Goal: Task Accomplishment & Management: Use online tool/utility

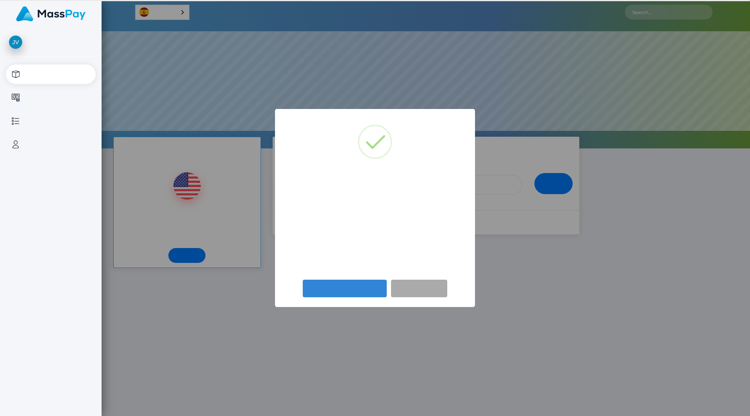
select select
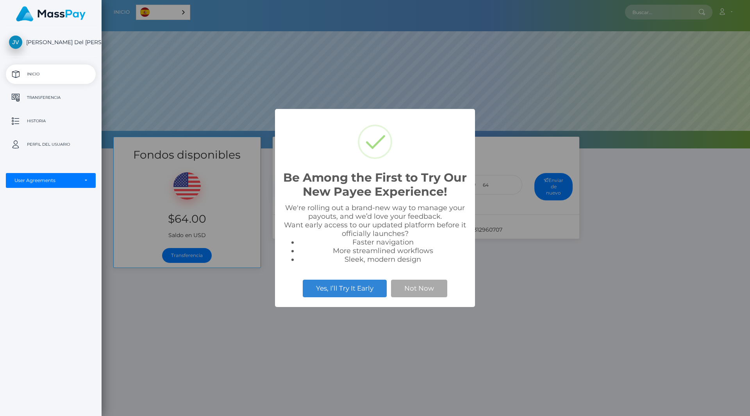
scroll to position [149, 649]
click at [224, 311] on div "Be Among the First to Try Our New Payee Experience! × We're rolling out a brand…" at bounding box center [375, 208] width 750 height 416
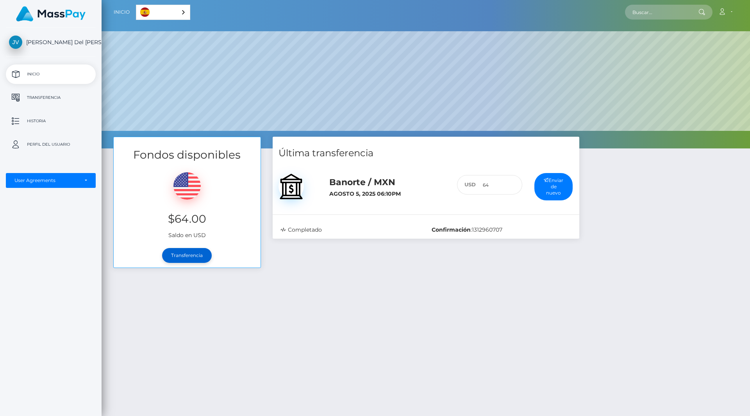
click at [178, 258] on link "Transferencia" at bounding box center [187, 255] width 50 height 15
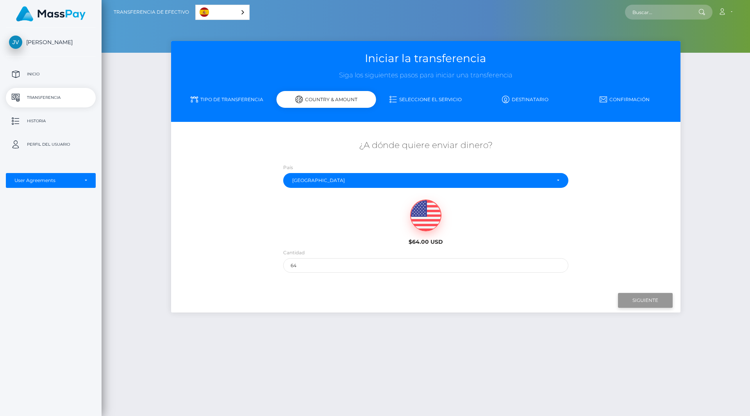
click at [654, 299] on input "Siguiente" at bounding box center [645, 300] width 55 height 15
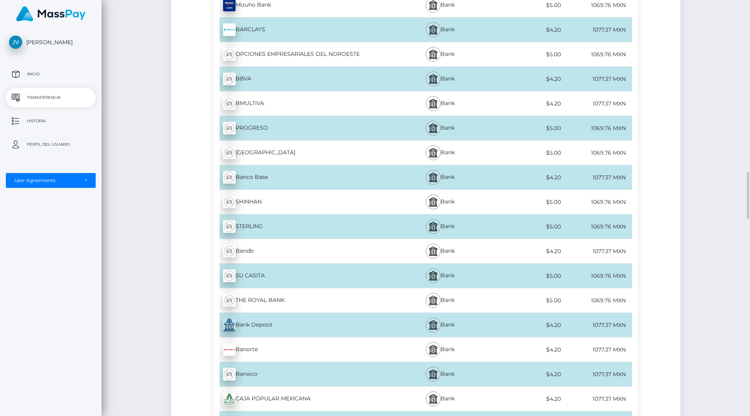
scroll to position [1172, 0]
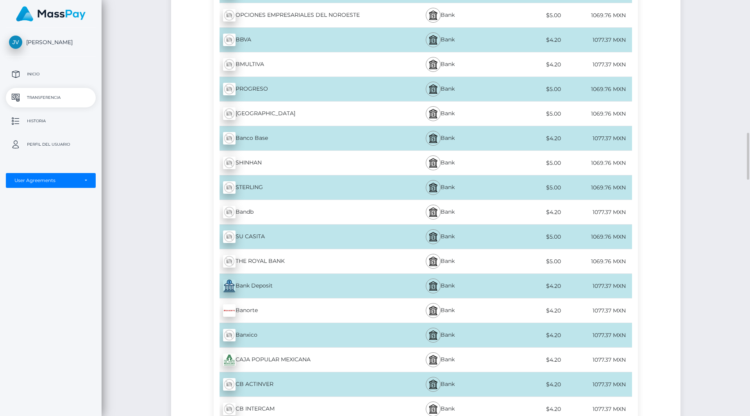
click at [257, 313] on div "Banorte - MXN" at bounding box center [301, 311] width 174 height 22
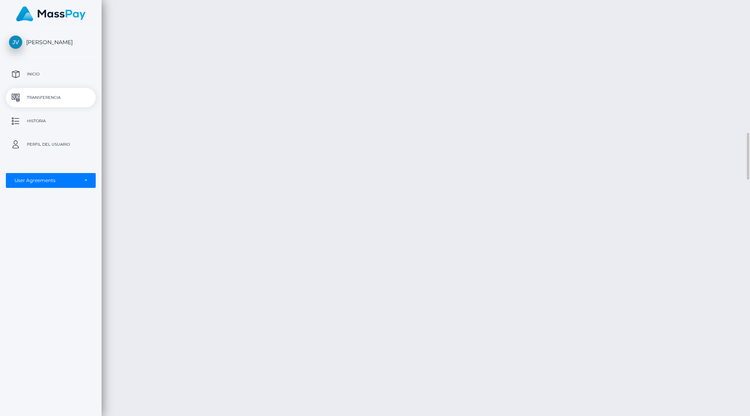
click at [557, 246] on div "Transferencia de efectivo Español English 中文 (简体) Português ([GEOGRAPHIC_DATA])…" at bounding box center [426, 208] width 649 height 416
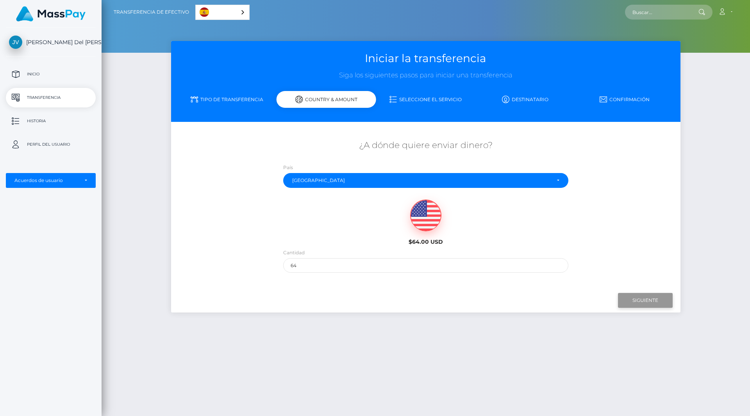
click at [650, 298] on input "Next" at bounding box center [645, 300] width 55 height 15
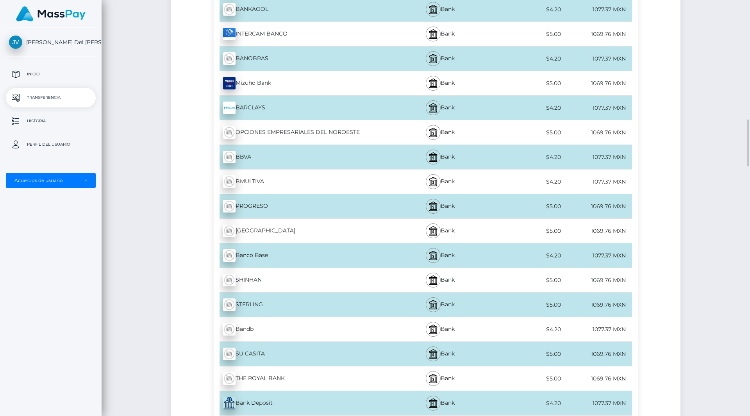
scroll to position [1094, 0]
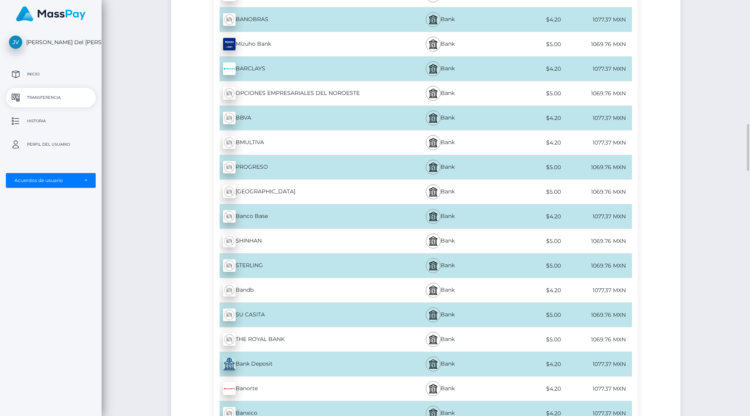
click at [432, 390] on img at bounding box center [433, 388] width 9 height 9
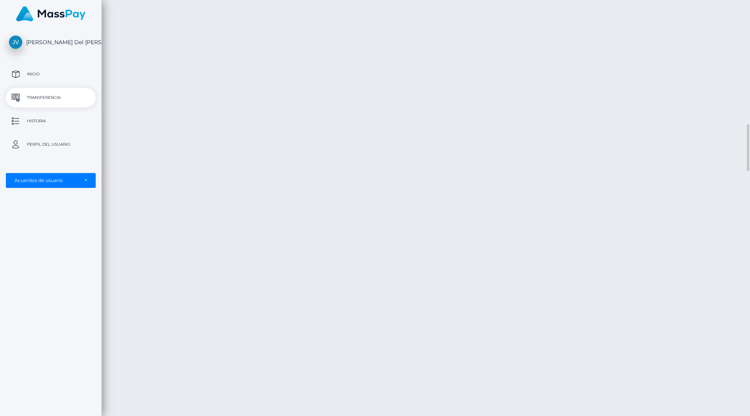
click at [627, 222] on div "Transferencia de efectivo Español English 中文 (简体) Português ([GEOGRAPHIC_DATA])…" at bounding box center [426, 208] width 649 height 416
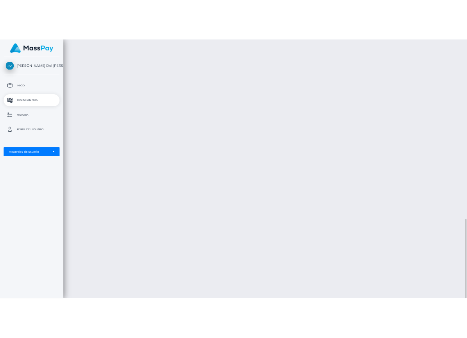
scroll to position [938, 0]
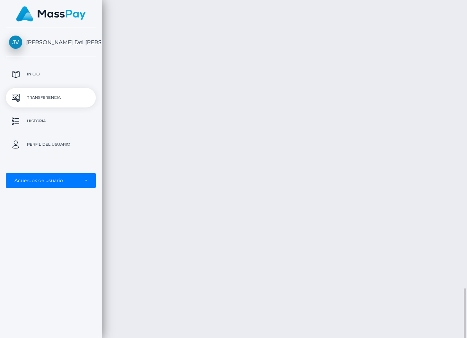
click at [422, 98] on div "Transferencia de efectivo Español English 中文 (简体) Português ([GEOGRAPHIC_DATA])…" at bounding box center [284, 169] width 365 height 338
click at [328, 234] on div "Transferencia de efectivo Español English 中文 (简体) Português ([GEOGRAPHIC_DATA])…" at bounding box center [284, 169] width 365 height 338
click at [366, 261] on div "Transferencia de efectivo Español English 中文 (简体) Português ([GEOGRAPHIC_DATA])…" at bounding box center [284, 169] width 365 height 338
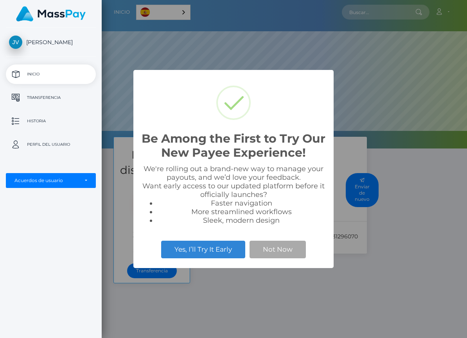
scroll to position [149, 365]
click at [391, 297] on div "Be Among the First to Try Our New Payee Experience! × We're rolling out a brand…" at bounding box center [233, 169] width 467 height 338
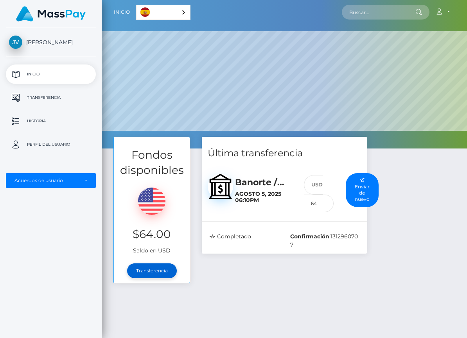
click at [144, 271] on link "Transferencia" at bounding box center [152, 270] width 50 height 15
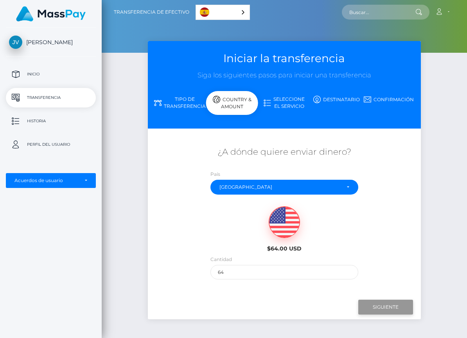
click at [390, 305] on input "Siguiente" at bounding box center [385, 307] width 55 height 15
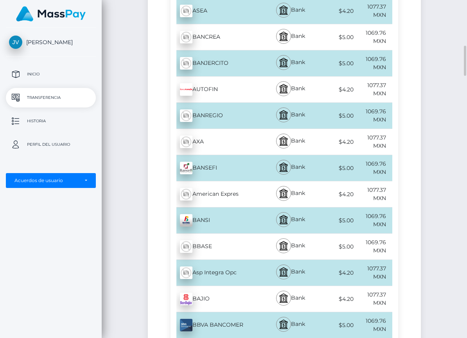
scroll to position [586, 0]
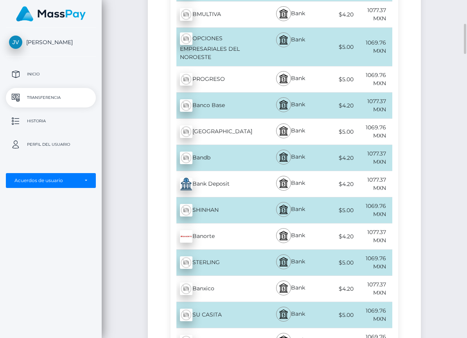
scroll to position [1016, 0]
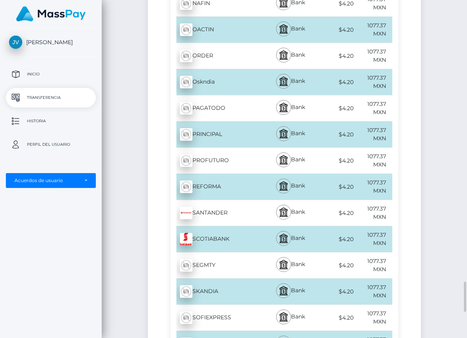
scroll to position [2696, 0]
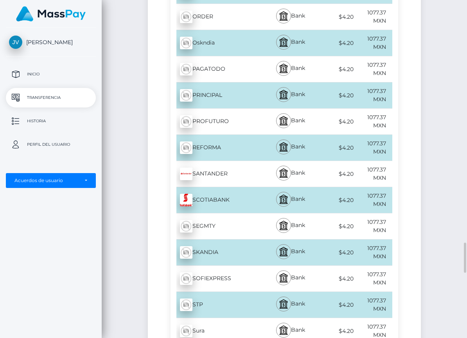
click at [246, 295] on div "STP - MXN" at bounding box center [216, 305] width 92 height 22
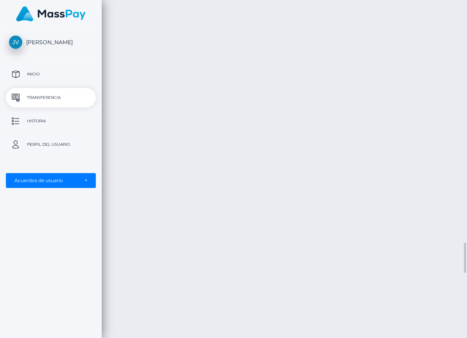
click at [401, 198] on div "Transferencia de efectivo Español English 中文 (简体) Português ([GEOGRAPHIC_DATA])…" at bounding box center [284, 169] width 365 height 338
